Goal: Navigation & Orientation: Find specific page/section

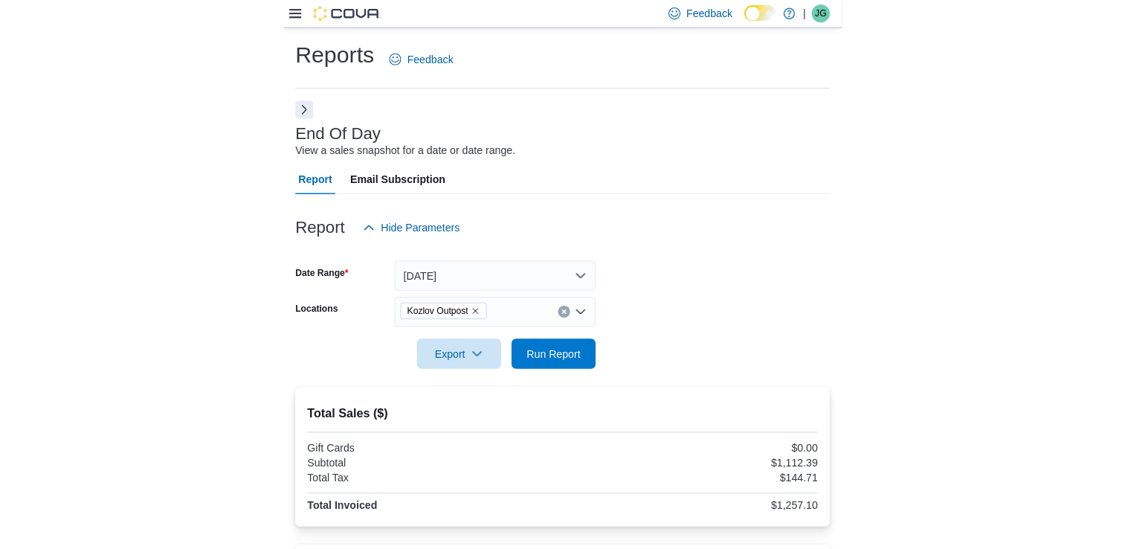
scroll to position [134, 0]
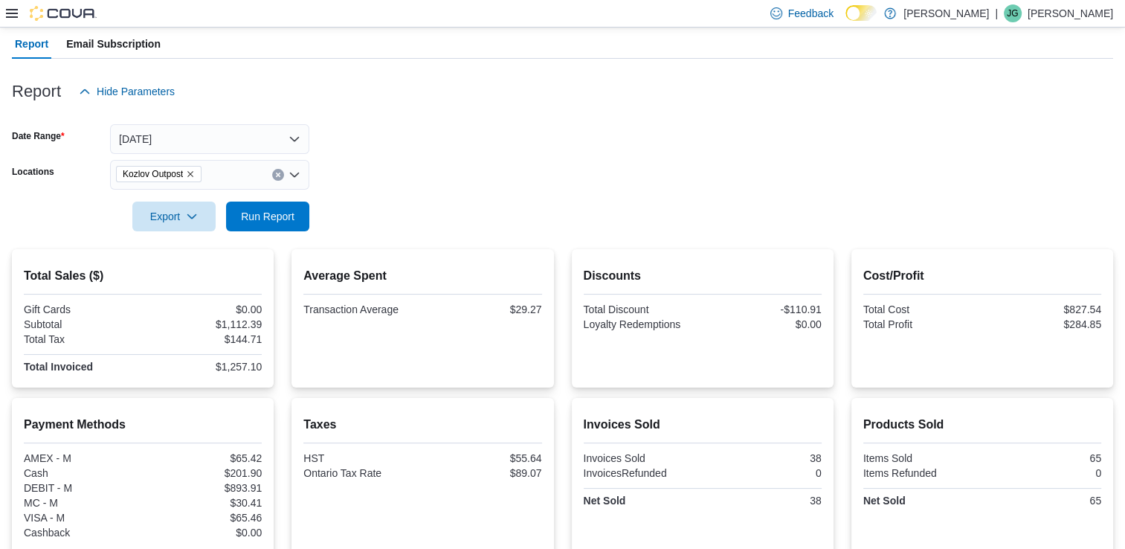
click at [552, 118] on div at bounding box center [562, 115] width 1101 height 18
click at [8, 10] on icon at bounding box center [12, 13] width 12 height 9
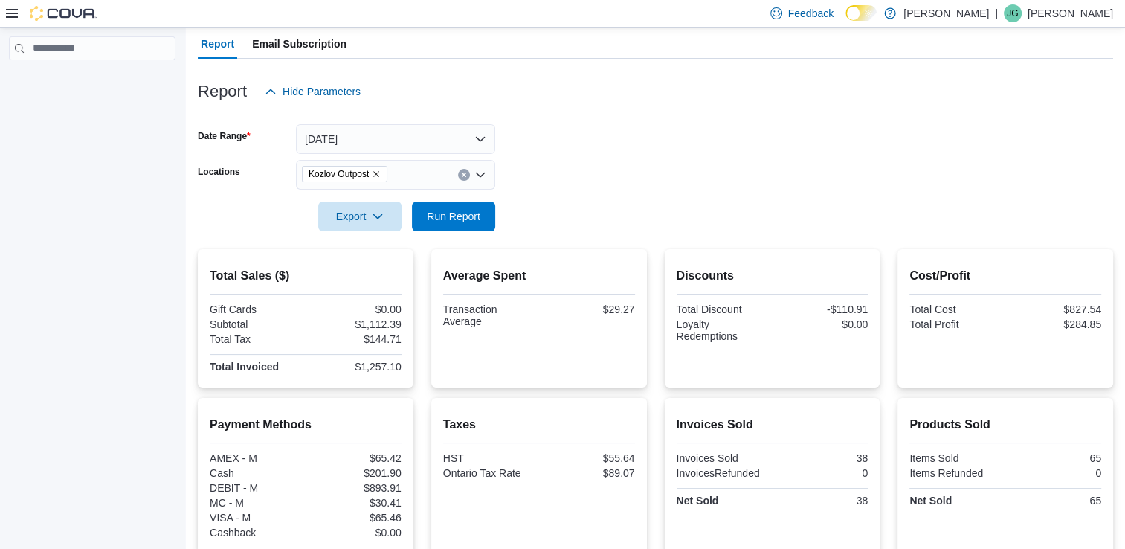
click at [65, 7] on img at bounding box center [63, 13] width 67 height 15
click at [13, 13] on icon at bounding box center [12, 13] width 12 height 9
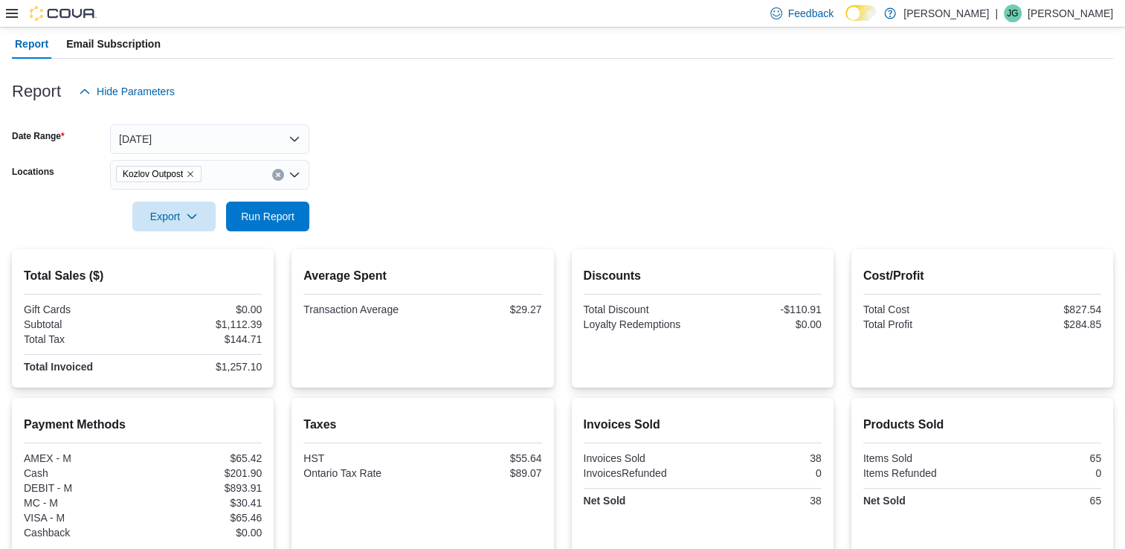
click at [13, 13] on icon at bounding box center [12, 13] width 12 height 9
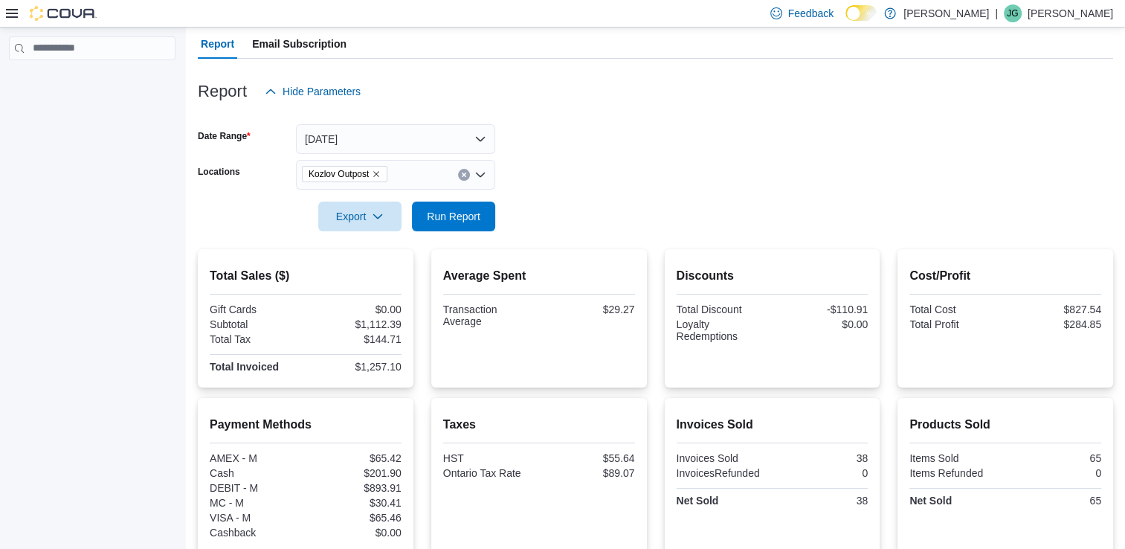
click at [552, 20] on p "[PERSON_NAME]" at bounding box center [1071, 13] width 86 height 18
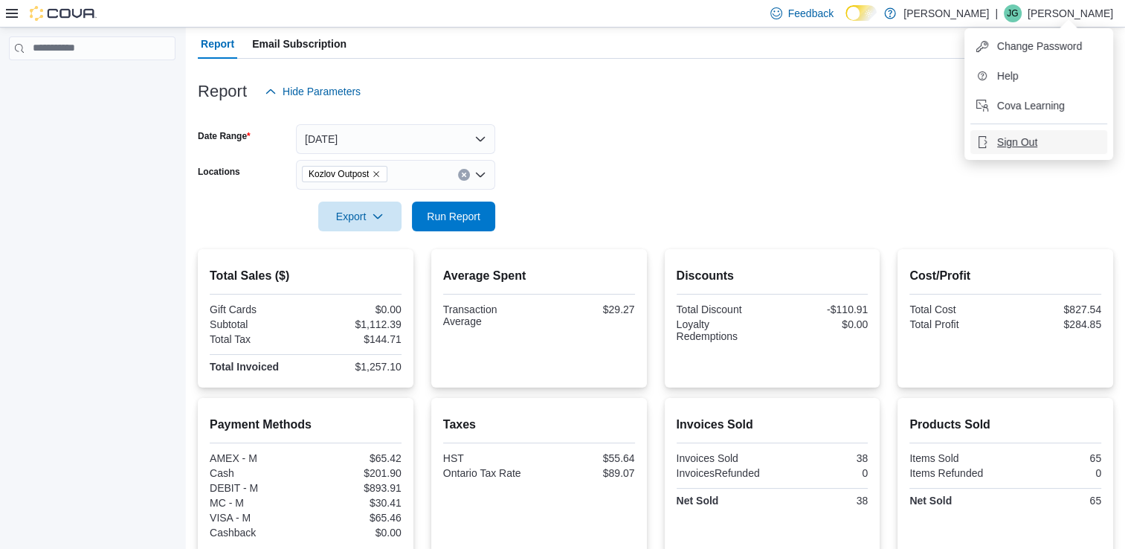
click at [552, 141] on span "Sign Out" at bounding box center [1017, 142] width 40 height 15
